Goal: Navigation & Orientation: Find specific page/section

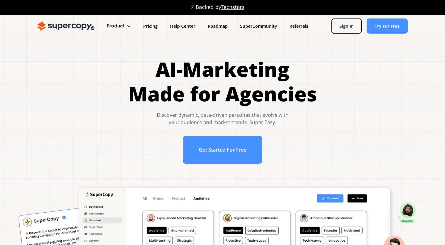
click at [150, 7] on div "⚡ Backed by Techstars" at bounding box center [222, 7] width 445 height 10
click at [147, 23] on link "Pricing" at bounding box center [150, 25] width 27 height 11
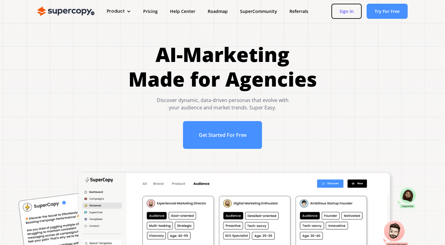
click at [340, 10] on link "Sign In" at bounding box center [347, 11] width 30 height 15
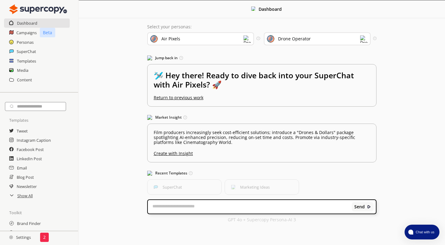
click at [25, 236] on h2 "Settings" at bounding box center [20, 238] width 40 height 12
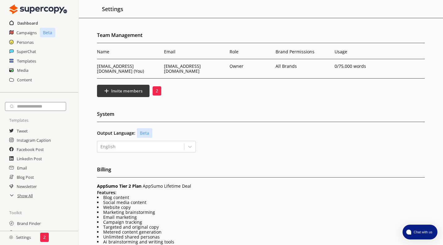
click at [19, 22] on h2 "Dashboard" at bounding box center [27, 23] width 21 height 9
